Goal: Check status: Check status

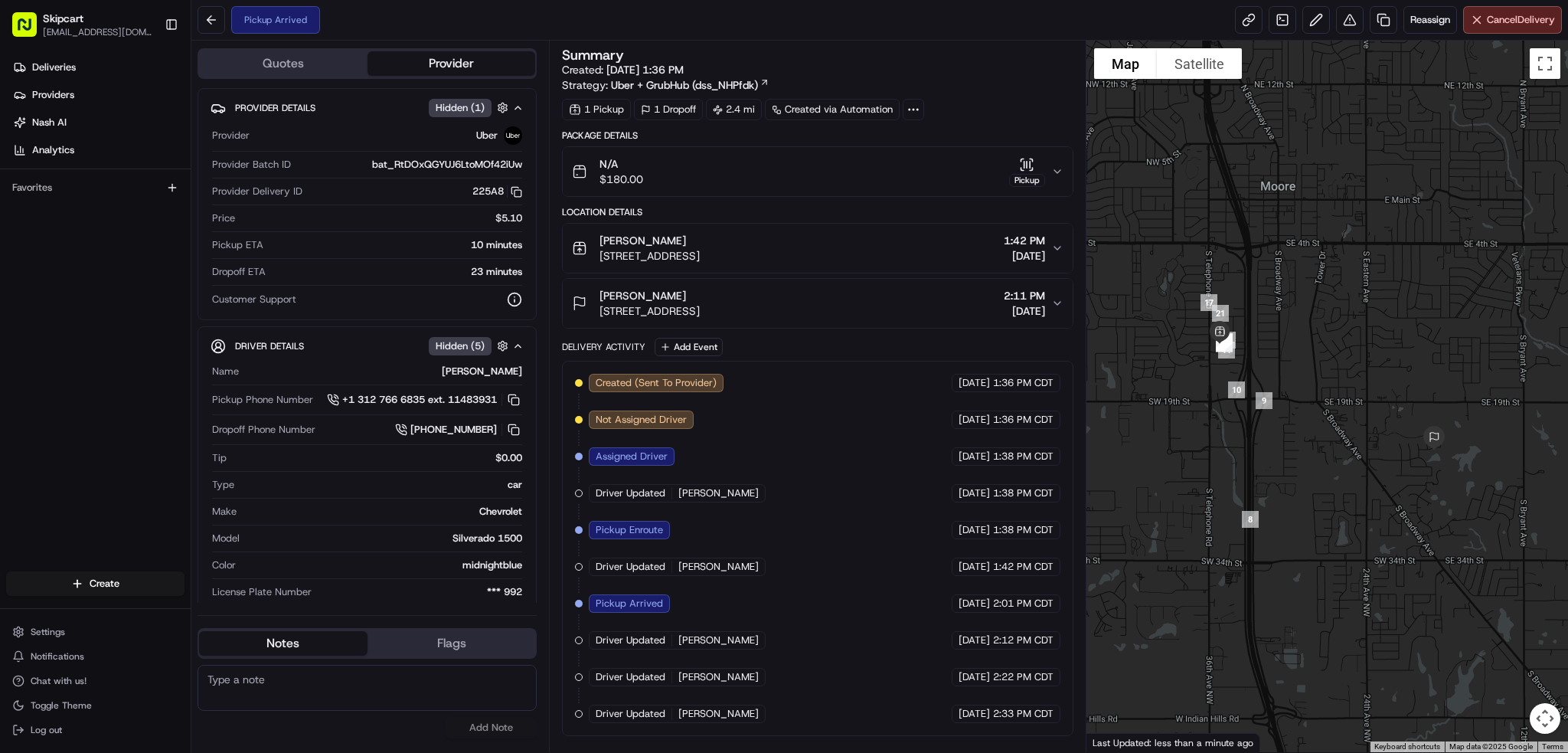
click at [202, 665] on div "No results found Add Note" at bounding box center [366, 701] width 339 height 86
